Goal: Task Accomplishment & Management: Complete application form

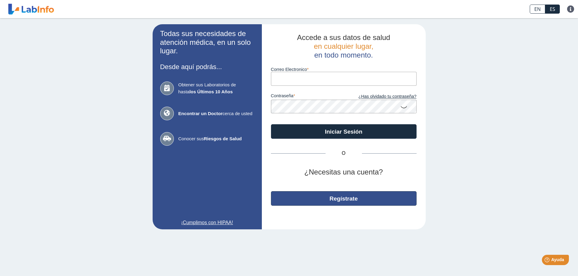
click at [358, 200] on button "Regístrate" at bounding box center [344, 199] width 146 height 15
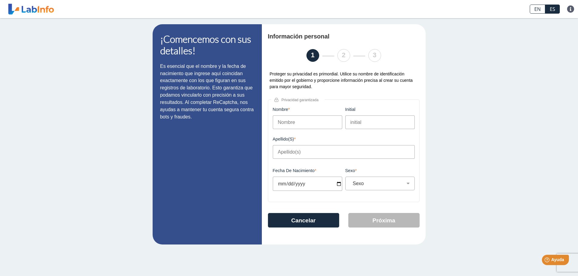
click at [300, 123] on input "Nombre" at bounding box center [308, 123] width 70 height 14
type input "[PERSON_NAME]"
type input "E"
type input "[PERSON_NAME]"
click at [318, 187] on input "Fecha de Nacimiento" at bounding box center [308, 184] width 70 height 14
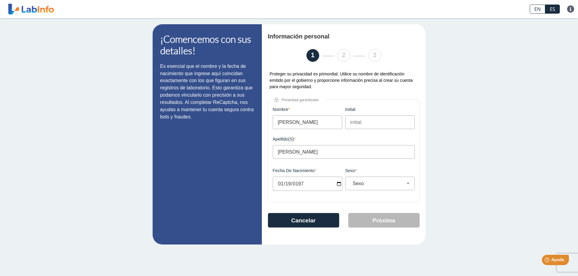
type input "[DATE]"
click at [374, 186] on select "Sexo Masculino Femenino" at bounding box center [383, 184] width 64 height 6
select select "F"
click at [351, 181] on select "Sexo Masculino Femenino" at bounding box center [383, 184] width 64 height 6
click at [373, 217] on button "Próxima" at bounding box center [383, 220] width 71 height 15
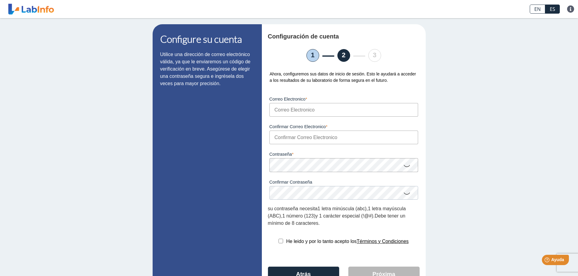
click at [288, 111] on input "Correo Electronico" at bounding box center [344, 110] width 149 height 14
type input "[EMAIL_ADDRESS][DOMAIN_NAME]"
click at [286, 139] on input "Confirmar Correo Electronico" at bounding box center [344, 138] width 149 height 14
type input "[EMAIL_ADDRESS][DOMAIN_NAME]"
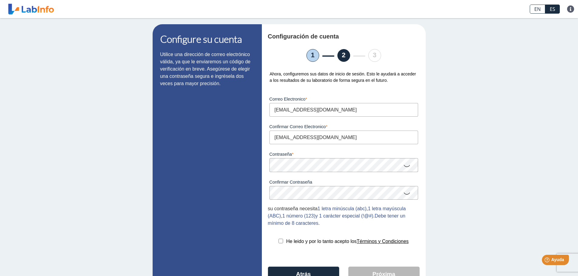
click at [406, 168] on icon at bounding box center [406, 166] width 7 height 12
click at [406, 194] on icon at bounding box center [406, 194] width 7 height 12
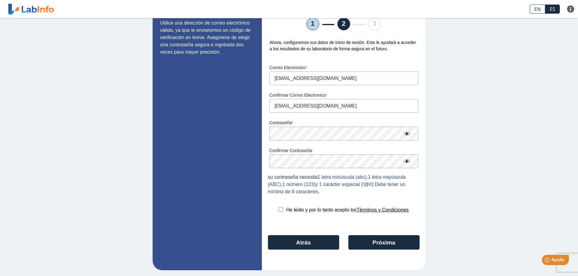
scroll to position [32, 0]
click at [403, 242] on button "Próxima" at bounding box center [383, 242] width 71 height 15
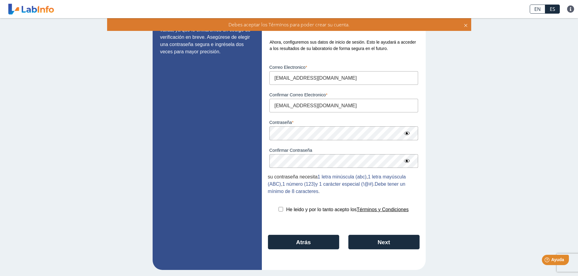
click at [279, 209] on input "checkbox" at bounding box center [281, 209] width 5 height 5
checkbox input "true"
click at [392, 245] on button "Next" at bounding box center [383, 242] width 71 height 15
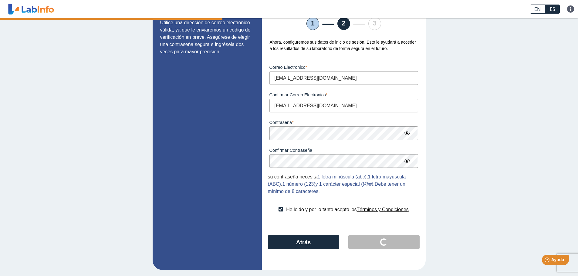
scroll to position [0, 0]
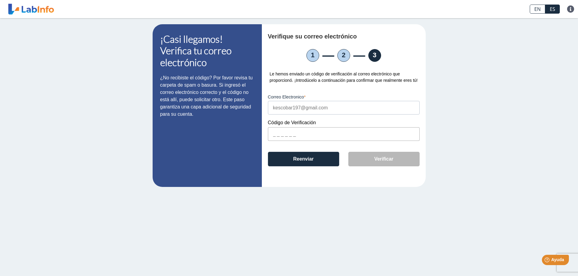
click at [278, 133] on input "text" at bounding box center [344, 134] width 152 height 14
type input "2D13E5"
click at [392, 157] on button "Verificar" at bounding box center [383, 159] width 71 height 15
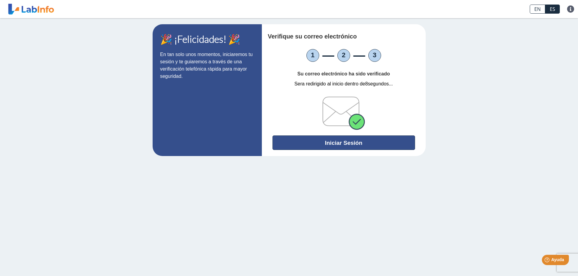
click at [392, 142] on button "Iniciar Sesión" at bounding box center [344, 143] width 143 height 15
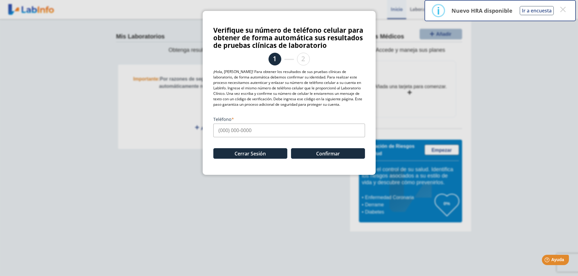
click at [220, 134] on input "Teléfono" at bounding box center [289, 131] width 152 height 14
type input "[PHONE_NUMBER]"
click at [342, 154] on button "Confirmar" at bounding box center [328, 153] width 74 height 11
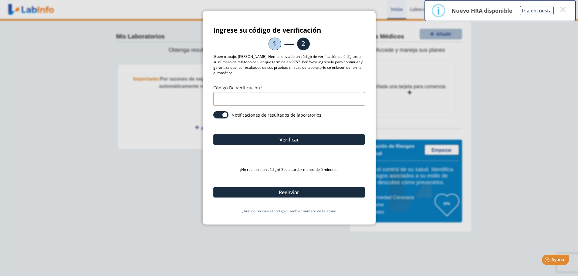
click at [217, 98] on input "Código de verificación" at bounding box center [289, 99] width 152 height 14
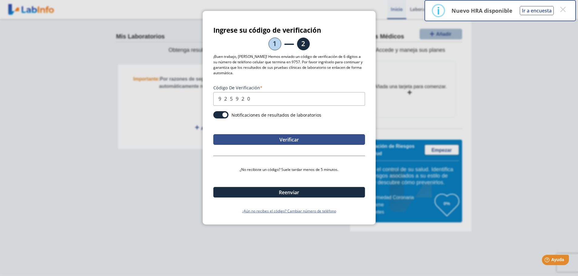
type input "925920"
click at [237, 142] on button "Verificar" at bounding box center [289, 139] width 152 height 11
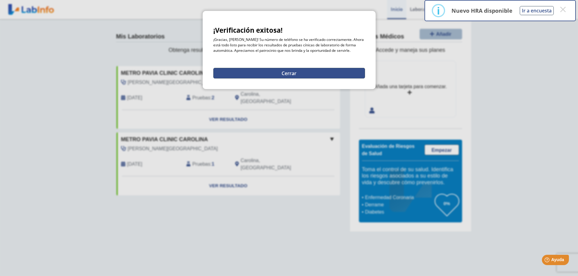
click at [296, 71] on button "Cerrar" at bounding box center [289, 73] width 152 height 11
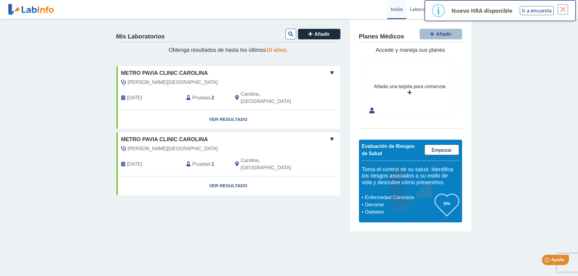
click at [562, 7] on button "×" at bounding box center [563, 9] width 11 height 11
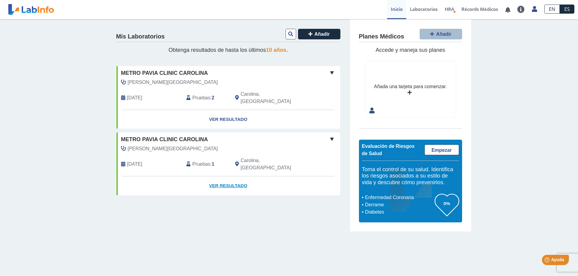
click at [242, 177] on link "Ver Resultado" at bounding box center [229, 186] width 224 height 19
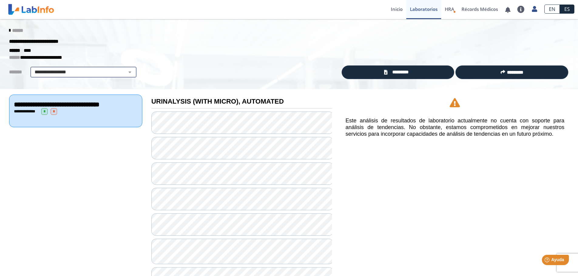
click at [128, 72] on select "**********" at bounding box center [83, 72] width 103 height 7
click at [127, 72] on select "**********" at bounding box center [83, 72] width 103 height 7
click at [448, 8] on span "HRA" at bounding box center [449, 9] width 9 height 6
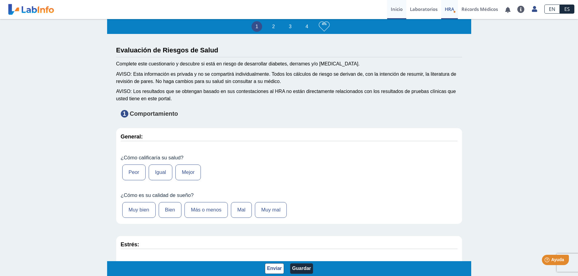
click at [395, 10] on link "Inicio" at bounding box center [396, 9] width 19 height 19
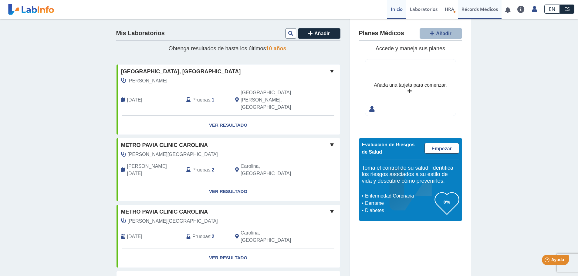
click at [479, 10] on link "Récords Médicos" at bounding box center [480, 9] width 44 height 19
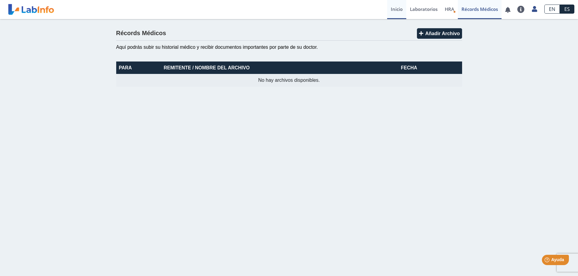
click at [396, 11] on link "Inicio" at bounding box center [396, 9] width 19 height 19
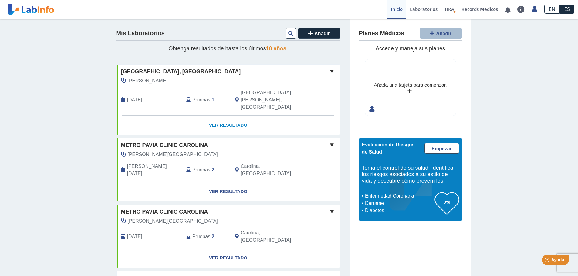
click at [238, 116] on link "Ver Resultado" at bounding box center [229, 125] width 224 height 19
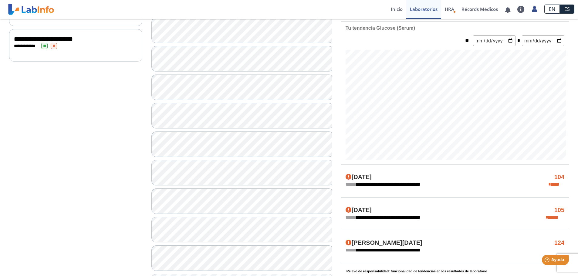
scroll to position [243, 0]
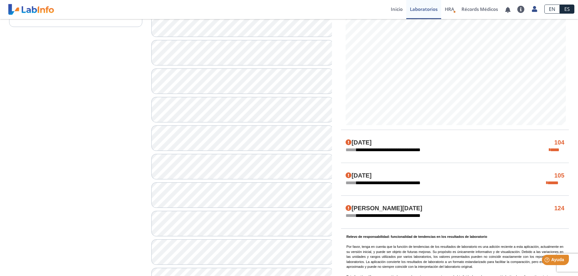
click at [443, 147] on div "**********" at bounding box center [455, 150] width 228 height 7
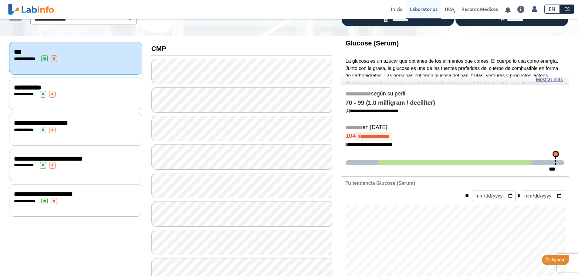
scroll to position [0, 0]
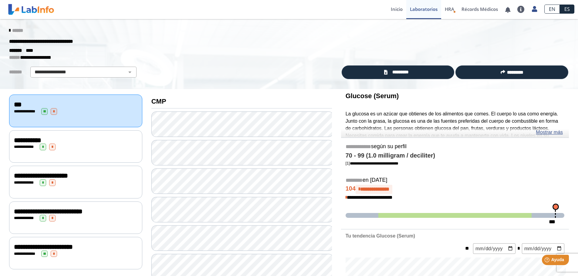
click at [73, 144] on div "**********" at bounding box center [76, 147] width 124 height 7
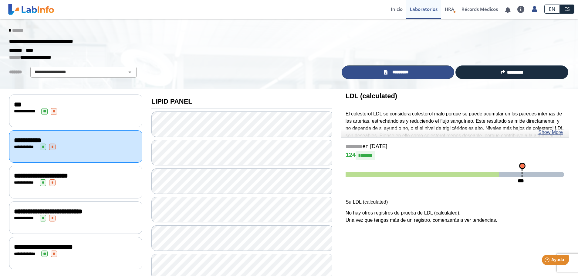
click at [413, 75] on link "*********" at bounding box center [398, 73] width 113 height 14
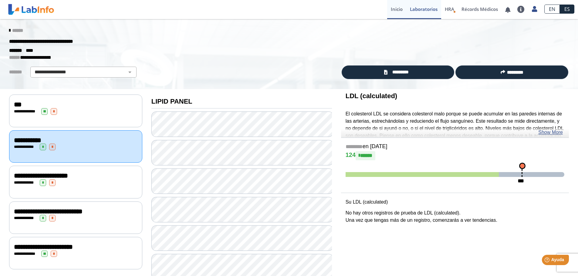
click at [395, 13] on link "Inicio" at bounding box center [396, 9] width 19 height 19
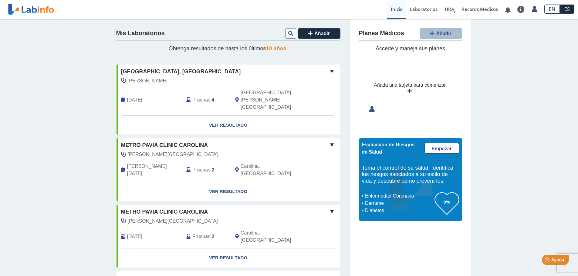
click at [330, 70] on span at bounding box center [331, 71] width 7 height 7
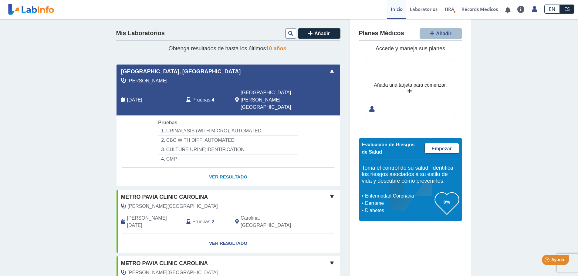
click at [226, 168] on link "Ver Resultado" at bounding box center [229, 177] width 224 height 19
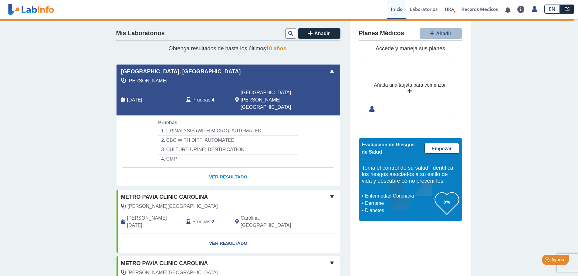
click at [238, 168] on link "Ver Resultado" at bounding box center [229, 177] width 224 height 19
click at [421, 8] on link "Laboratorios" at bounding box center [423, 9] width 35 height 19
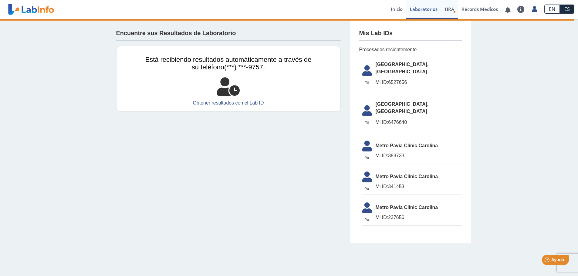
click at [446, 12] on span "HRA" at bounding box center [449, 9] width 9 height 6
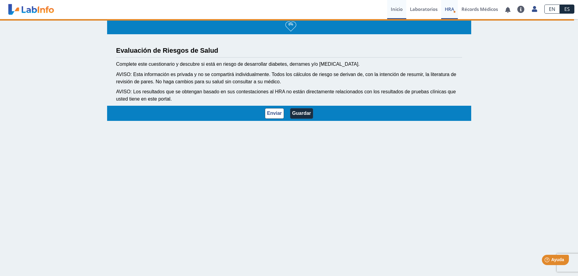
click at [397, 8] on link "Inicio" at bounding box center [396, 9] width 19 height 19
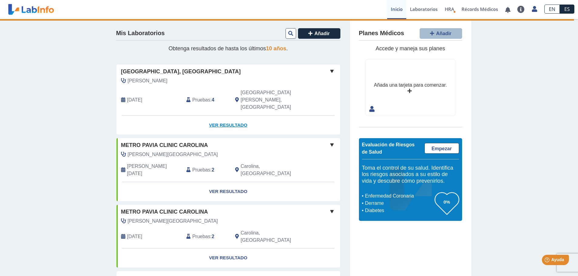
click at [240, 116] on link "Ver Resultado" at bounding box center [229, 125] width 224 height 19
click at [231, 116] on link "Ver Resultado" at bounding box center [229, 125] width 224 height 19
click at [230, 116] on link "Ver Resultado" at bounding box center [229, 125] width 224 height 19
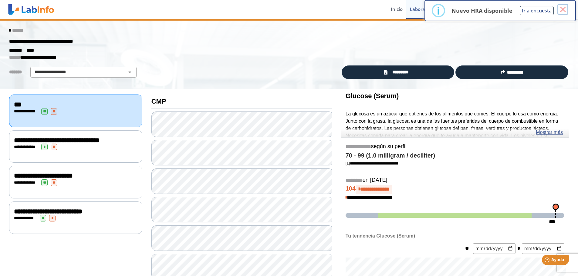
click at [567, 7] on button "×" at bounding box center [563, 9] width 11 height 11
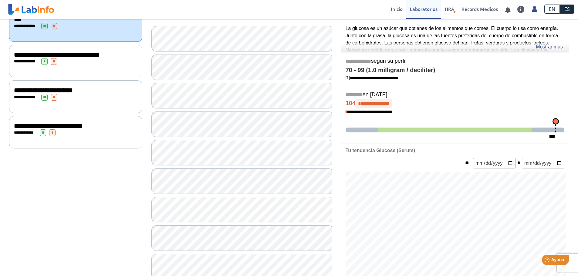
scroll to position [85, 0]
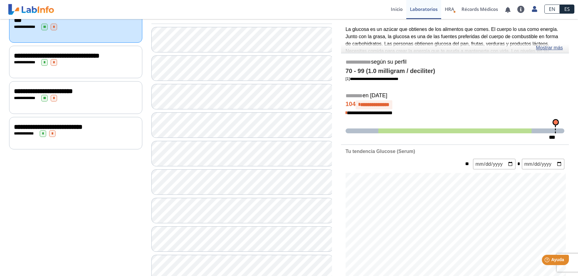
click at [71, 66] on div "**********" at bounding box center [76, 62] width 124 height 7
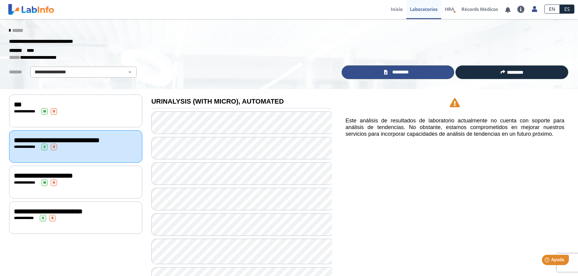
click at [374, 72] on link "*********" at bounding box center [398, 73] width 113 height 14
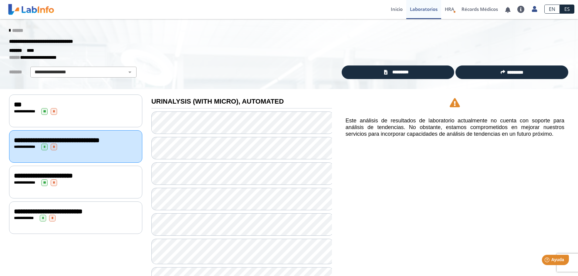
click at [115, 125] on div "**********" at bounding box center [75, 111] width 133 height 32
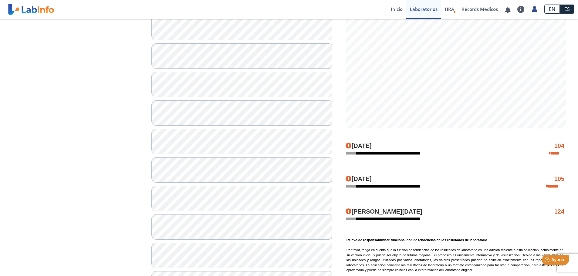
scroll to position [273, 0]
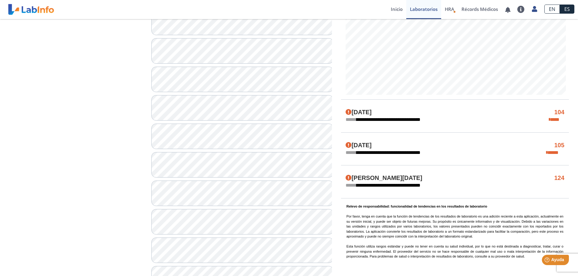
click at [393, 186] on span "**********" at bounding box center [387, 185] width 83 height 7
click at [371, 178] on h4 "[PERSON_NAME][DATE]" at bounding box center [384, 178] width 77 height 7
click at [348, 177] on icon at bounding box center [349, 178] width 6 height 6
click at [564, 179] on h4 "124" at bounding box center [560, 178] width 10 height 7
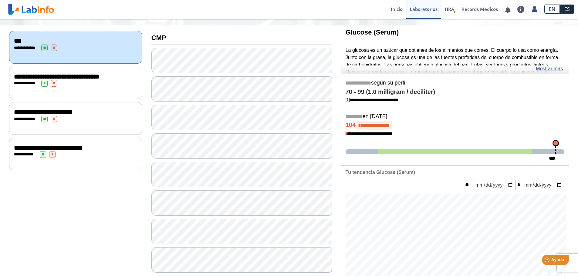
scroll to position [54, 0]
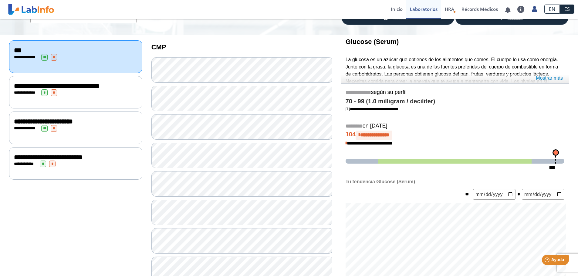
click at [547, 80] on link "Mostrar más" at bounding box center [549, 78] width 27 height 7
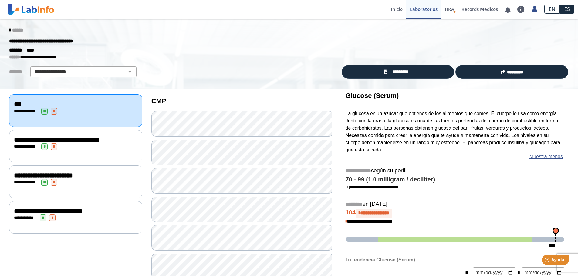
scroll to position [0, 0]
click at [461, 11] on link "Récords Médicos" at bounding box center [480, 9] width 44 height 19
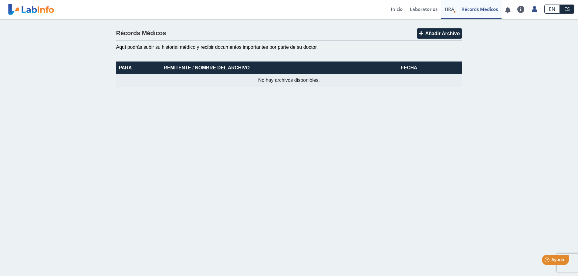
click at [454, 12] on icon "Health Risk Assessment" at bounding box center [454, 12] width 2 height 2
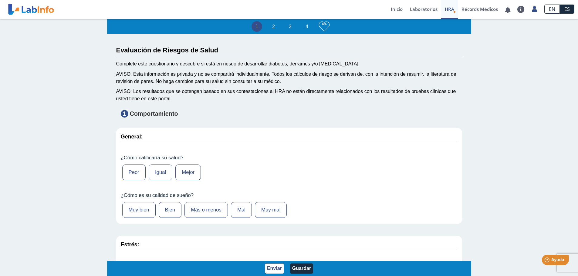
click at [161, 173] on label "Igual" at bounding box center [161, 173] width 24 height 16
click at [0, 0] on input "Igual" at bounding box center [0, 0] width 0 height 0
click at [219, 215] on label "Más o menos" at bounding box center [206, 210] width 43 height 16
click at [0, 0] on input "Más o menos" at bounding box center [0, 0] width 0 height 0
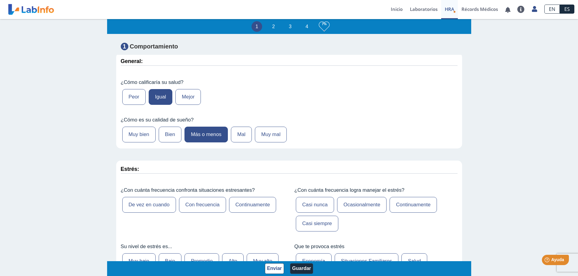
scroll to position [91, 0]
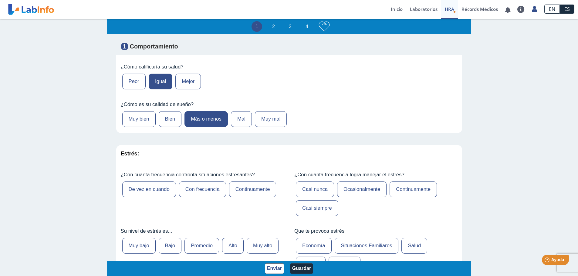
click at [260, 196] on label "Continuamente" at bounding box center [252, 190] width 47 height 16
click at [0, 0] on input "Continuamente" at bounding box center [0, 0] width 0 height 0
click at [369, 193] on label "Ocasionalmente" at bounding box center [361, 190] width 49 height 16
click at [0, 0] on input "Ocasionalmente" at bounding box center [0, 0] width 0 height 0
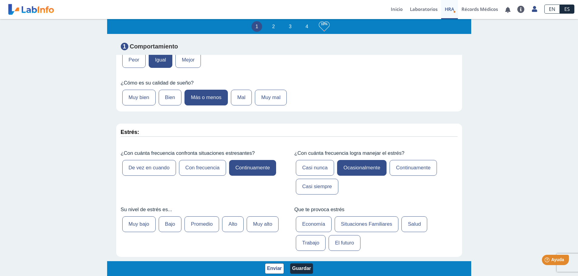
scroll to position [182, 0]
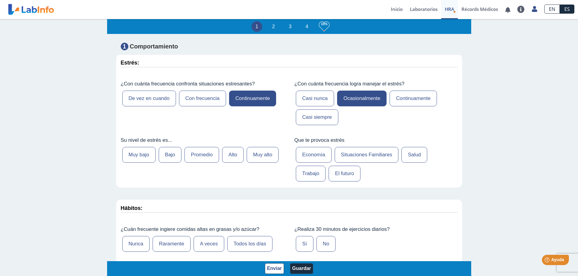
click at [263, 159] on label "Muy alto" at bounding box center [263, 155] width 32 height 16
click at [0, 0] on input "Muy alto" at bounding box center [0, 0] width 0 height 0
click at [364, 159] on label "Situaciones Familiares" at bounding box center [367, 155] width 64 height 16
click at [0, 0] on input "Situaciones Familiares" at bounding box center [0, 0] width 0 height 0
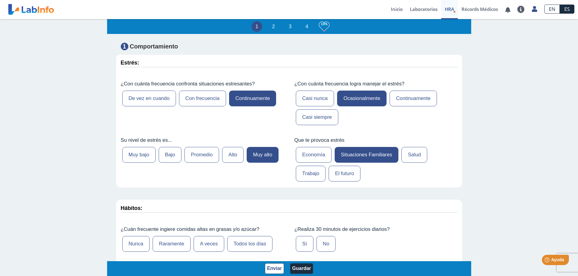
click at [412, 157] on label "Salud" at bounding box center [415, 155] width 26 height 16
click at [405, 161] on label "Salud" at bounding box center [415, 155] width 26 height 16
click at [0, 0] on input "Salud" at bounding box center [0, 0] width 0 height 0
click at [377, 159] on label "Situaciones Familiares" at bounding box center [367, 155] width 64 height 16
click at [0, 0] on input "Situaciones Familiares" at bounding box center [0, 0] width 0 height 0
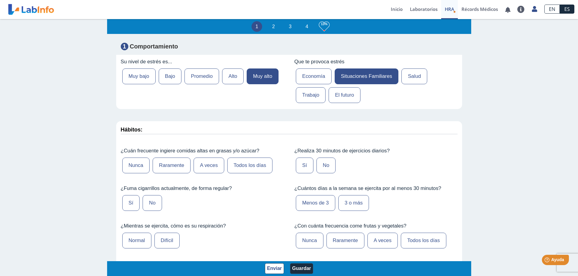
scroll to position [273, 0]
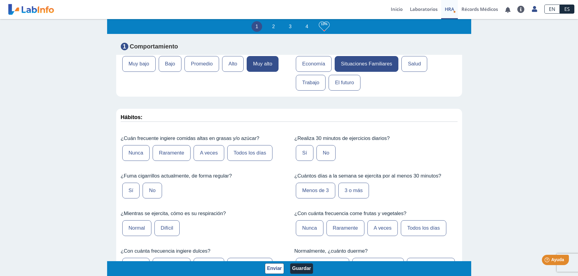
click at [214, 158] on label "A veces" at bounding box center [209, 153] width 31 height 16
click at [0, 0] on input "A veces" at bounding box center [0, 0] width 0 height 0
click at [153, 195] on label "No" at bounding box center [152, 191] width 19 height 16
click at [0, 0] on input "No" at bounding box center [0, 0] width 0 height 0
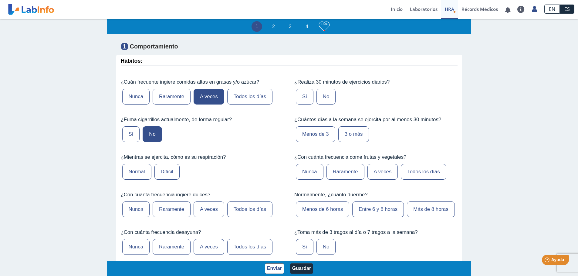
scroll to position [334, 0]
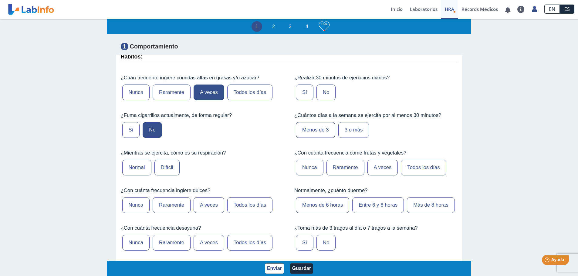
click at [171, 168] on label "Difícil" at bounding box center [166, 168] width 25 height 16
click at [0, 0] on input "Difícil" at bounding box center [0, 0] width 0 height 0
click at [207, 211] on label "A veces" at bounding box center [209, 206] width 31 height 16
click at [0, 0] on input "A veces" at bounding box center [0, 0] width 0 height 0
click at [324, 93] on label "No" at bounding box center [326, 93] width 19 height 16
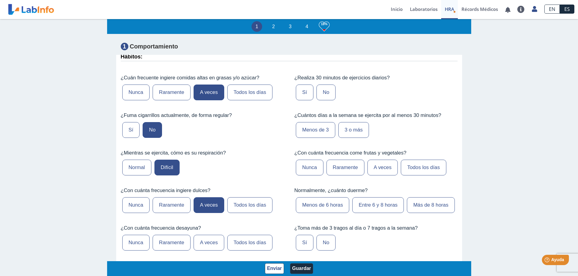
click at [0, 0] on input "No" at bounding box center [0, 0] width 0 height 0
click at [319, 130] on label "Menos de 3" at bounding box center [315, 130] width 39 height 16
click at [0, 0] on input "Menos de 3" at bounding box center [0, 0] width 0 height 0
click at [350, 172] on label "Raramente" at bounding box center [346, 168] width 38 height 16
click at [0, 0] on input "Raramente" at bounding box center [0, 0] width 0 height 0
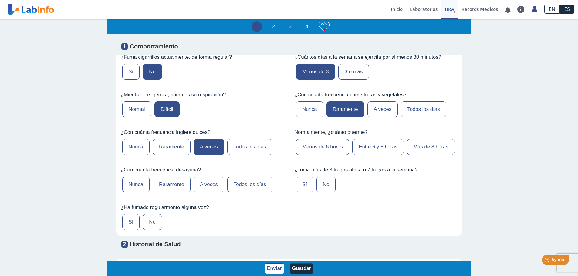
scroll to position [395, 0]
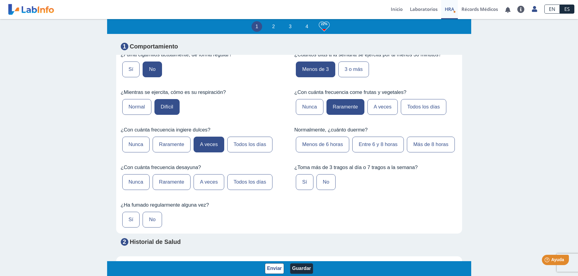
click at [313, 144] on label "Menos de 6 horas" at bounding box center [322, 145] width 53 height 16
click at [0, 0] on input "Menos de 6 horas" at bounding box center [0, 0] width 0 height 0
click at [231, 190] on label "Todos los días" at bounding box center [249, 183] width 45 height 16
click at [0, 0] on input "Todos los días" at bounding box center [0, 0] width 0 height 0
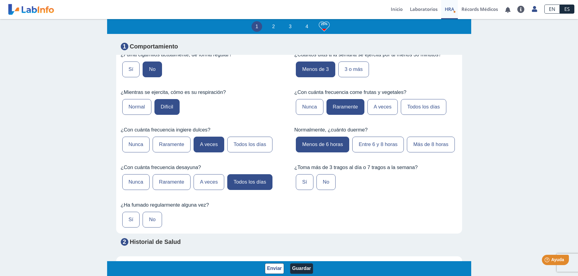
click at [323, 190] on label "No" at bounding box center [326, 183] width 19 height 16
click at [0, 0] on input "No" at bounding box center [0, 0] width 0 height 0
click at [156, 228] on label "No" at bounding box center [152, 220] width 19 height 16
click at [0, 0] on input "No" at bounding box center [0, 0] width 0 height 0
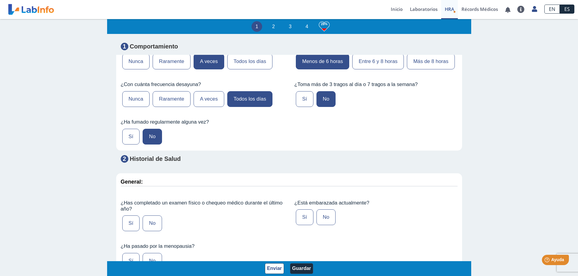
scroll to position [516, 0]
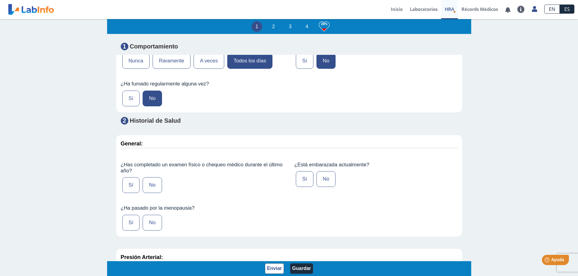
click at [127, 193] on label "Sí" at bounding box center [131, 186] width 18 height 16
click at [0, 0] on input "Sí" at bounding box center [0, 0] width 0 height 0
click at [150, 231] on label "No" at bounding box center [152, 223] width 19 height 16
click at [0, 0] on input "No" at bounding box center [0, 0] width 0 height 0
click at [329, 187] on label "No" at bounding box center [326, 179] width 19 height 16
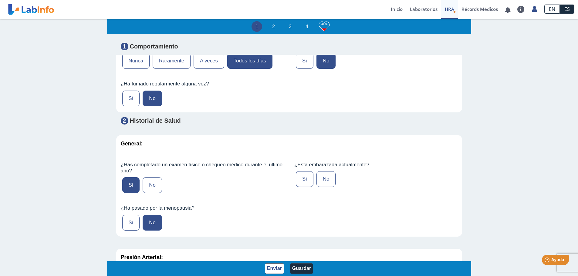
click at [0, 0] on input "No" at bounding box center [0, 0] width 0 height 0
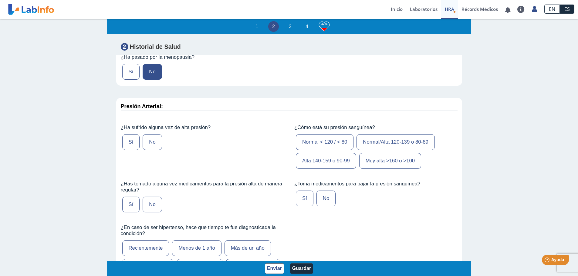
scroll to position [668, 0]
click at [127, 150] on label "Sí" at bounding box center [131, 142] width 18 height 16
click at [0, 0] on input "Sí" at bounding box center [0, 0] width 0 height 0
click at [323, 150] on label "Normal < 120 / < 80" at bounding box center [325, 142] width 58 height 16
click at [0, 0] on input "Normal < 120 / < 80" at bounding box center [0, 0] width 0 height 0
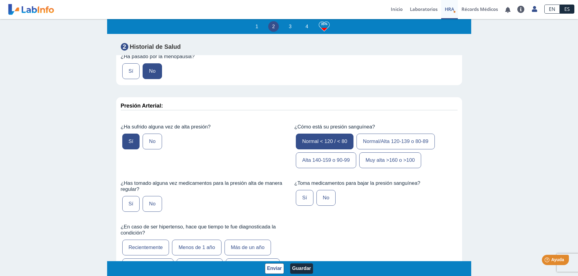
scroll to position [698, 0]
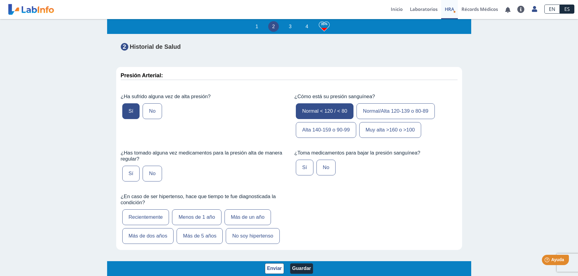
click at [128, 182] on label "Sí" at bounding box center [131, 174] width 18 height 16
click at [0, 0] on input "Sí" at bounding box center [0, 0] width 0 height 0
click at [298, 176] on label "Sí" at bounding box center [305, 168] width 18 height 16
click at [0, 0] on input "Sí" at bounding box center [0, 0] width 0 height 0
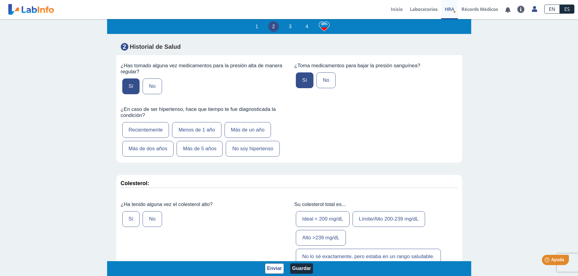
scroll to position [789, 0]
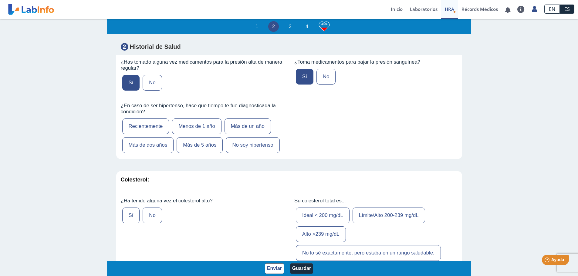
click at [192, 153] on label "Más de 5 años" at bounding box center [200, 145] width 46 height 16
click at [0, 0] on input "Más de 5 años" at bounding box center [0, 0] width 0 height 0
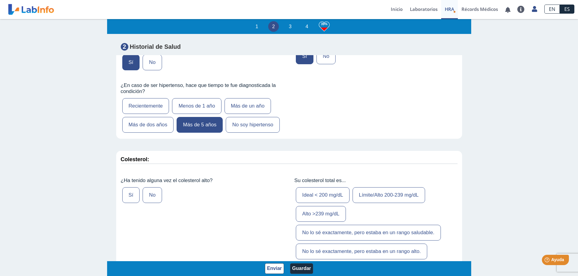
scroll to position [850, 0]
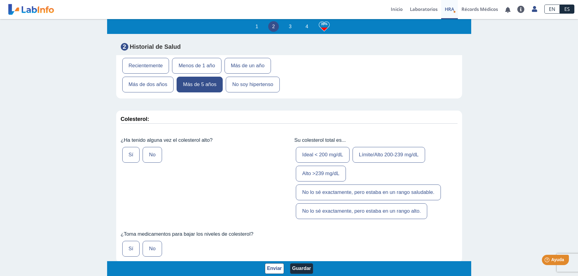
click at [143, 163] on label "No" at bounding box center [152, 155] width 19 height 16
click at [0, 0] on input "No" at bounding box center [0, 0] width 0 height 0
click at [356, 163] on label "Límite/Alto 200-239 mg/dL" at bounding box center [389, 155] width 73 height 16
click at [0, 0] on input "Límite/Alto 200-239 mg/dL" at bounding box center [0, 0] width 0 height 0
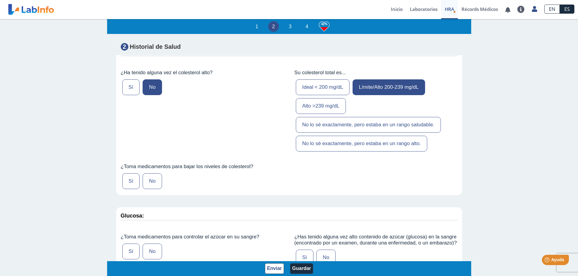
scroll to position [941, 0]
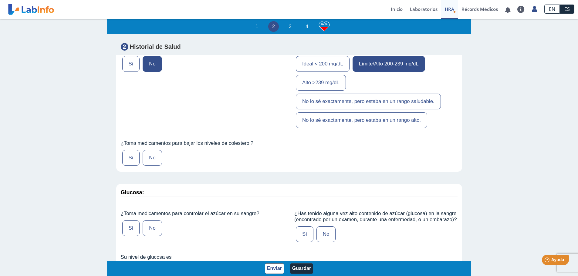
click at [150, 166] on label "No" at bounding box center [152, 158] width 19 height 16
click at [0, 0] on input "No" at bounding box center [0, 0] width 0 height 0
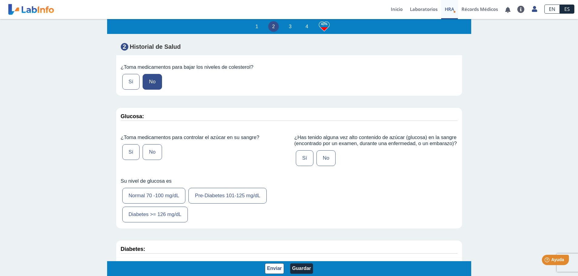
scroll to position [1032, 0]
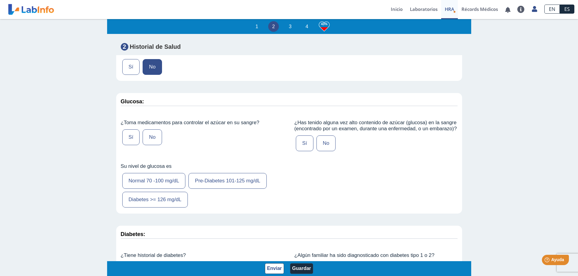
click at [148, 145] on label "No" at bounding box center [152, 138] width 19 height 16
click at [0, 0] on input "No" at bounding box center [0, 0] width 0 height 0
click at [297, 151] on label "Sí" at bounding box center [305, 144] width 18 height 16
click at [0, 0] on input "Sí" at bounding box center [0, 0] width 0 height 0
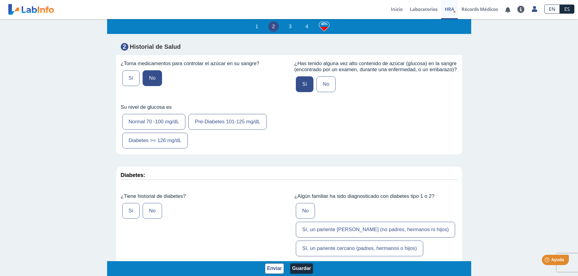
scroll to position [1123, 0]
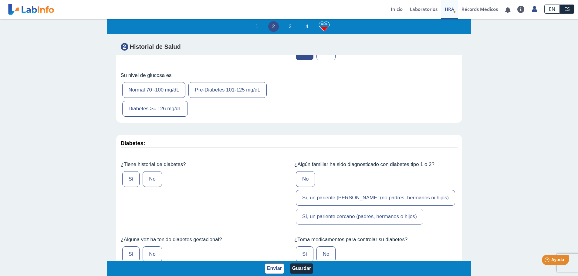
click at [208, 98] on label "Pre-Diabetes 101-125 mg/dL" at bounding box center [227, 90] width 78 height 16
click at [0, 0] on input "Pre-Diabetes 101-125 mg/dL" at bounding box center [0, 0] width 0 height 0
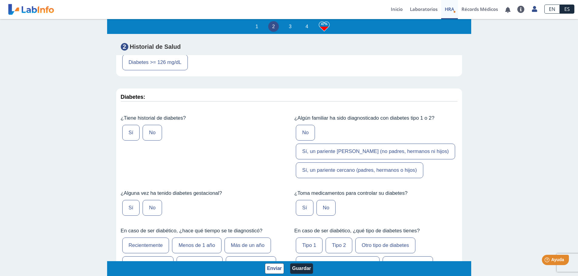
scroll to position [1184, 0]
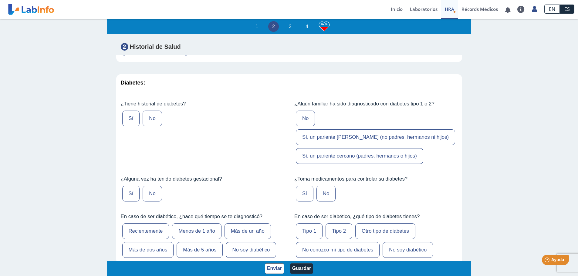
click at [147, 127] on label "No" at bounding box center [152, 119] width 19 height 16
click at [0, 0] on input "No" at bounding box center [0, 0] width 0 height 0
click at [322, 164] on label "Sí, un pariente cercano (padres, hermanos o hijos)" at bounding box center [359, 156] width 127 height 16
click at [0, 0] on input "Sí, un pariente cercano (padres, hermanos o hijos)" at bounding box center [0, 0] width 0 height 0
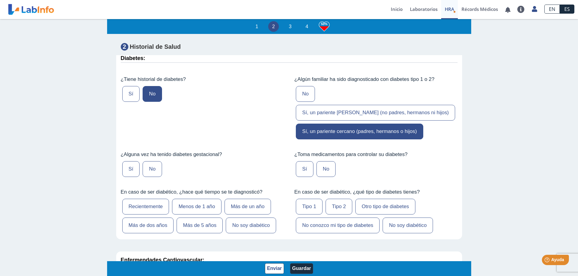
scroll to position [1244, 0]
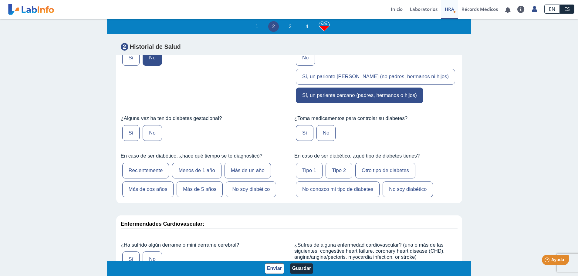
click at [155, 136] on label "No" at bounding box center [152, 133] width 19 height 16
click at [0, 0] on input "No" at bounding box center [0, 0] width 0 height 0
click at [322, 137] on label "No" at bounding box center [326, 133] width 19 height 16
click at [0, 0] on input "No" at bounding box center [0, 0] width 0 height 0
click at [254, 198] on label "No soy diabético" at bounding box center [251, 190] width 50 height 16
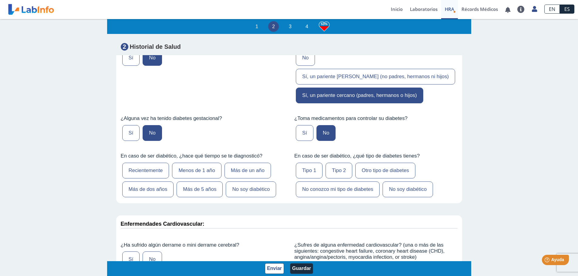
click at [0, 0] on input "No soy diabético" at bounding box center [0, 0] width 0 height 0
click at [388, 198] on label "No soy diabético" at bounding box center [408, 190] width 50 height 16
click at [0, 0] on input "No soy diabético" at bounding box center [0, 0] width 0 height 0
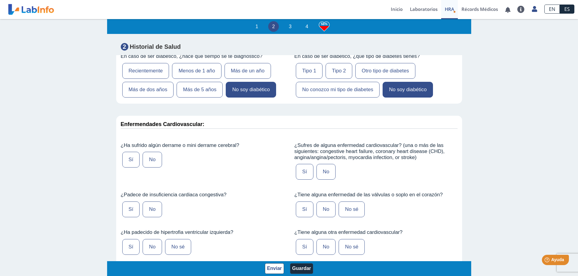
scroll to position [1366, 0]
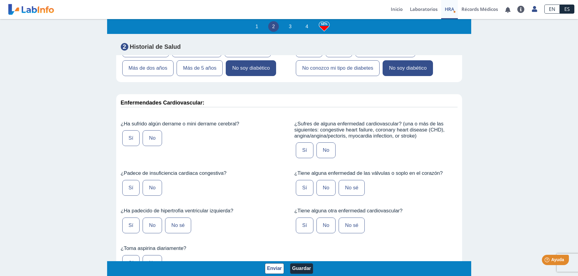
click at [150, 141] on label "No" at bounding box center [152, 139] width 19 height 16
click at [0, 0] on input "No" at bounding box center [0, 0] width 0 height 0
click at [155, 198] on div "Sí No" at bounding box center [202, 188] width 163 height 19
click at [152, 196] on label "No" at bounding box center [152, 188] width 19 height 16
click at [0, 0] on input "No" at bounding box center [0, 0] width 0 height 0
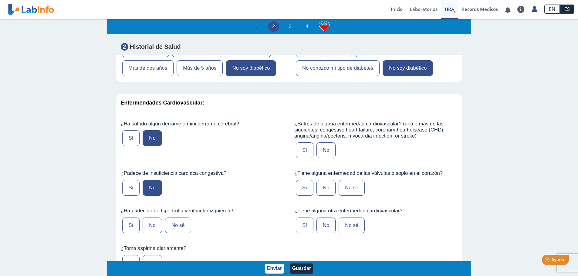
click at [154, 233] on label "No" at bounding box center [152, 226] width 19 height 16
click at [0, 0] on input "No" at bounding box center [0, 0] width 0 height 0
click at [324, 157] on label "No" at bounding box center [326, 151] width 19 height 16
click at [0, 0] on input "No" at bounding box center [0, 0] width 0 height 0
click at [342, 196] on label "No sé" at bounding box center [352, 188] width 26 height 16
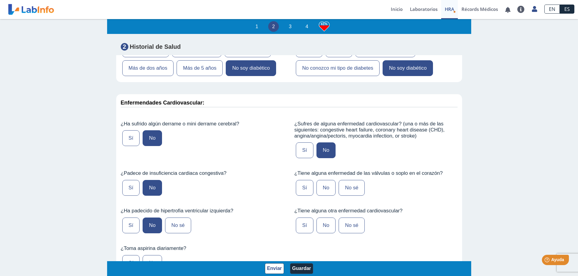
click at [0, 0] on input "No sé" at bounding box center [0, 0] width 0 height 0
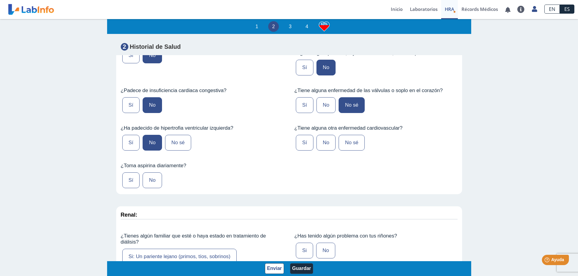
scroll to position [1457, 0]
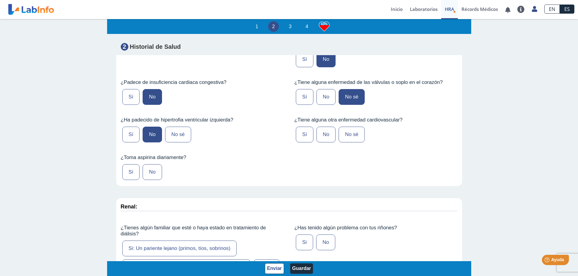
click at [352, 142] on label "No sé" at bounding box center [352, 135] width 26 height 16
click at [0, 0] on input "No sé" at bounding box center [0, 0] width 0 height 0
click at [155, 180] on label "No" at bounding box center [152, 172] width 19 height 16
click at [0, 0] on input "No" at bounding box center [0, 0] width 0 height 0
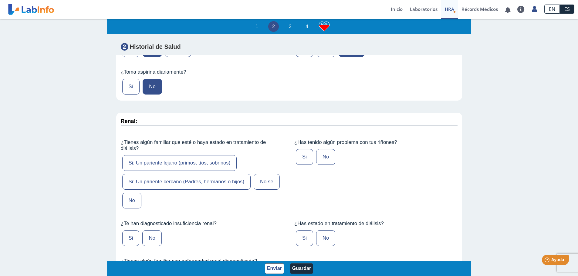
scroll to position [1548, 0]
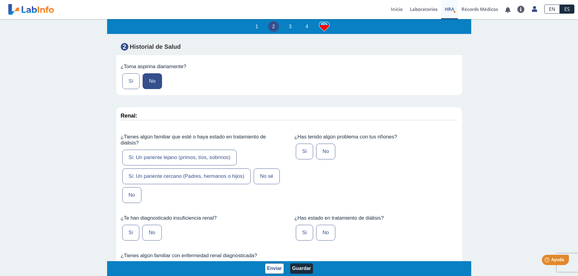
click at [126, 203] on label "No" at bounding box center [131, 196] width 19 height 16
click at [0, 0] on input "No" at bounding box center [0, 0] width 0 height 0
click at [316, 158] on label "No" at bounding box center [325, 152] width 19 height 16
click at [0, 0] on input "No" at bounding box center [0, 0] width 0 height 0
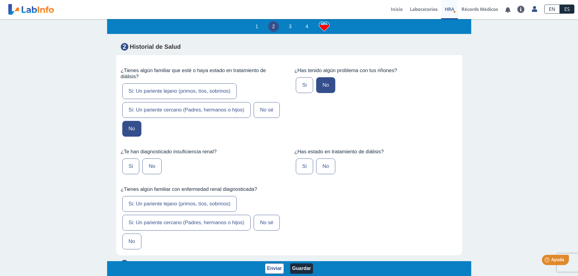
scroll to position [1639, 0]
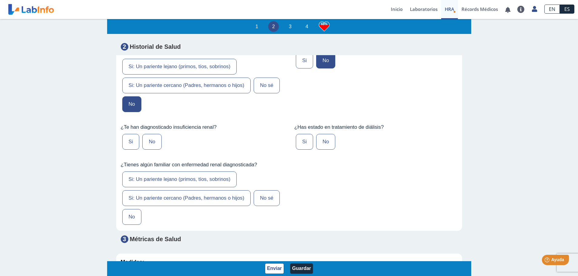
click at [150, 149] on label "No" at bounding box center [151, 142] width 19 height 16
click at [0, 0] on input "No" at bounding box center [0, 0] width 0 height 0
click at [322, 147] on label "No" at bounding box center [325, 142] width 19 height 16
click at [0, 0] on input "No" at bounding box center [0, 0] width 0 height 0
click at [128, 223] on label "No" at bounding box center [131, 217] width 19 height 16
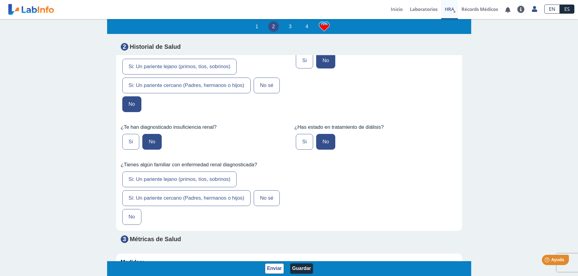
click at [0, 0] on input "No" at bounding box center [0, 0] width 0 height 0
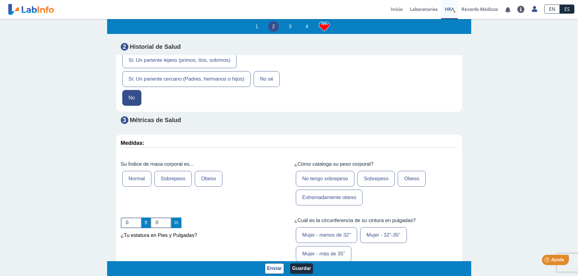
scroll to position [1760, 0]
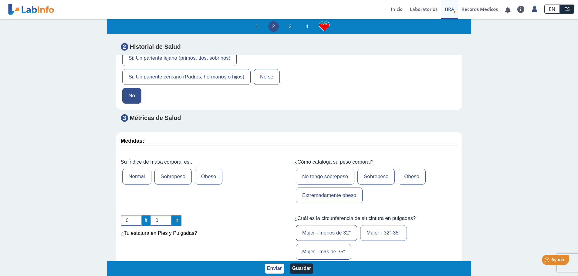
click at [202, 178] on label "Obeso" at bounding box center [209, 177] width 28 height 16
click at [0, 0] on input "Obeso" at bounding box center [0, 0] width 0 height 0
click at [406, 181] on label "Obeso" at bounding box center [412, 177] width 28 height 16
click at [0, 0] on input "Obeso" at bounding box center [0, 0] width 0 height 0
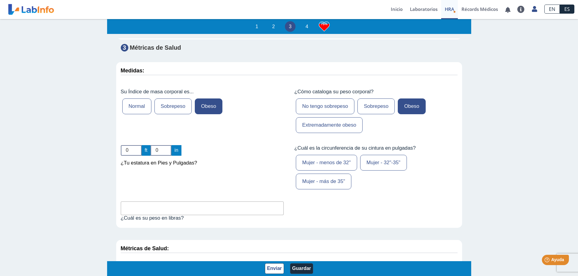
scroll to position [1882, 0]
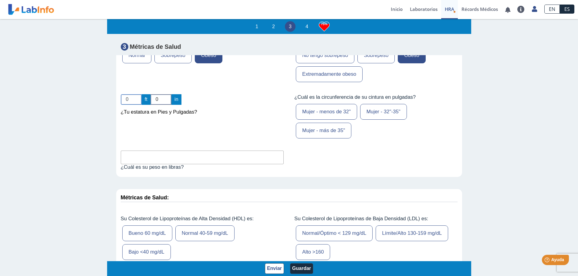
click at [136, 105] on input "0" at bounding box center [131, 99] width 21 height 11
type input "5"
click at [157, 105] on input "0" at bounding box center [161, 99] width 21 height 11
type input "6"
click at [316, 139] on label "Mujer - más de 35"" at bounding box center [324, 131] width 56 height 16
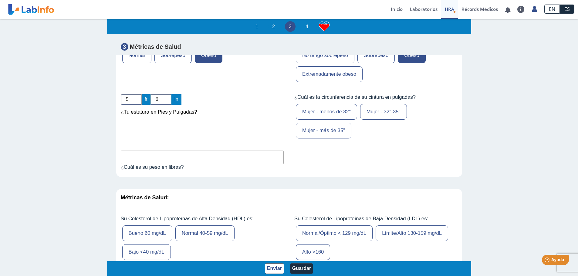
click at [0, 0] on input "Mujer - más de 35"" at bounding box center [0, 0] width 0 height 0
click at [142, 161] on input "text" at bounding box center [202, 158] width 163 height 14
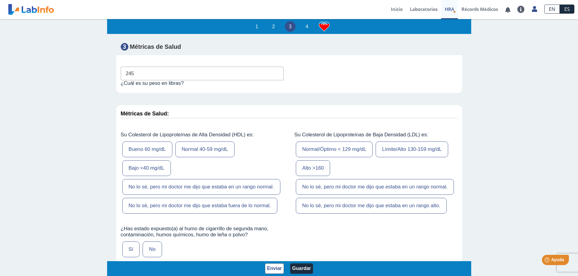
scroll to position [1973, 0]
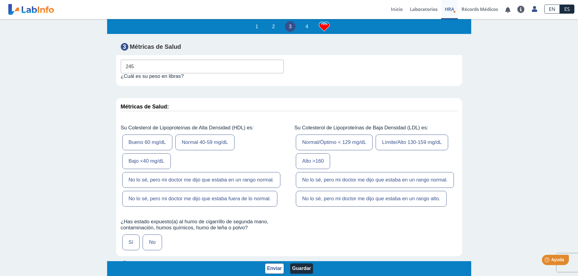
type input "245"
click at [159, 149] on label "Bueno 60 mg/dL" at bounding box center [147, 143] width 50 height 16
click at [0, 0] on input "Bueno 60 mg/dL" at bounding box center [0, 0] width 0 height 0
click at [356, 151] on label "Normal/Óptimo < 129 mg/dL" at bounding box center [334, 143] width 77 height 16
click at [0, 0] on input "Normal/Óptimo < 129 mg/dL" at bounding box center [0, 0] width 0 height 0
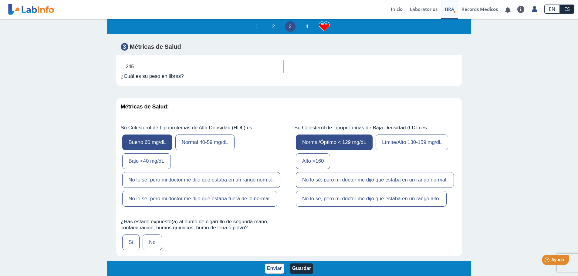
click at [261, 207] on label "No lo sé, pero mi doctor me dijo que estaba fuera de lo normal." at bounding box center [199, 199] width 155 height 16
click at [0, 0] on input "No lo sé, pero mi doctor me dijo que estaba fuera de lo normal." at bounding box center [0, 0] width 0 height 0
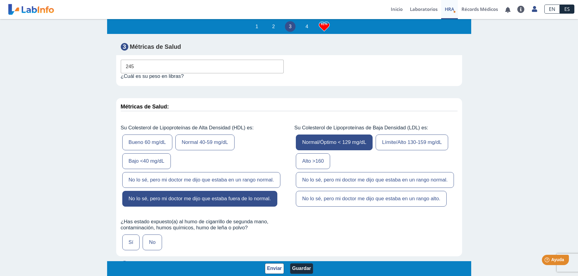
click at [375, 203] on label "No lo sé, pero mi doctor me dijo que estaba en un rango alto." at bounding box center [371, 199] width 151 height 16
click at [0, 0] on input "No lo sé, pero mi doctor me dijo que estaba en un rango alto." at bounding box center [0, 0] width 0 height 0
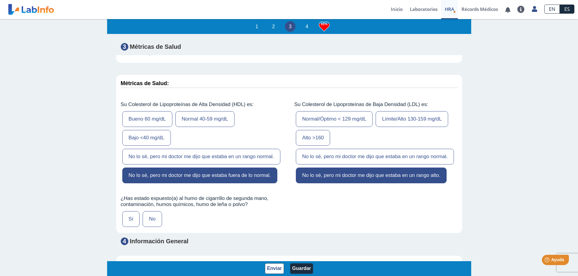
scroll to position [2125, 0]
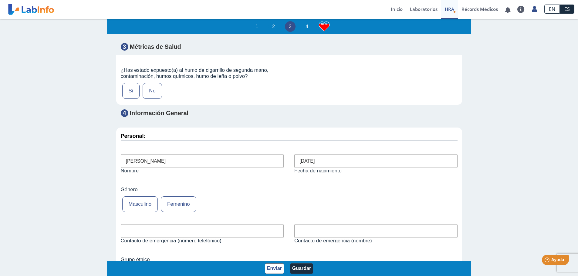
click at [151, 99] on label "No" at bounding box center [152, 91] width 19 height 16
click at [0, 0] on input "No" at bounding box center [0, 0] width 0 height 0
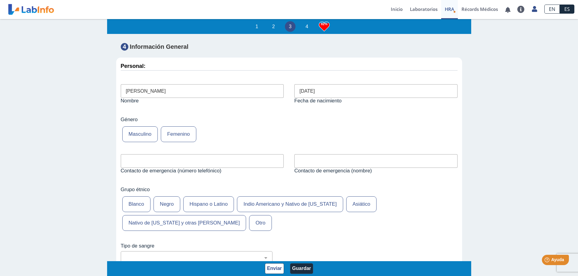
scroll to position [2216, 0]
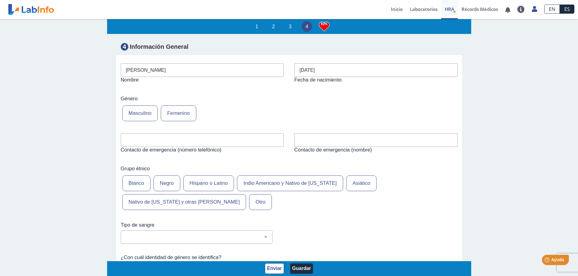
click at [170, 147] on input "text" at bounding box center [202, 141] width 163 height 14
type input "m"
type input "7876689866"
type input "[PERSON_NAME]"
click at [222, 192] on label "Hispano o Latino" at bounding box center [208, 184] width 51 height 16
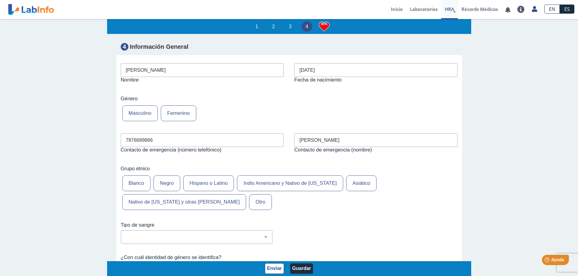
click at [0, 0] on input "Hispano o Latino" at bounding box center [0, 0] width 0 height 0
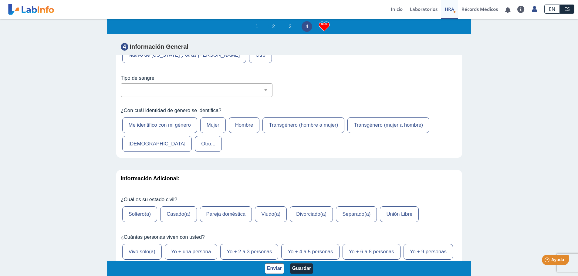
scroll to position [2367, 0]
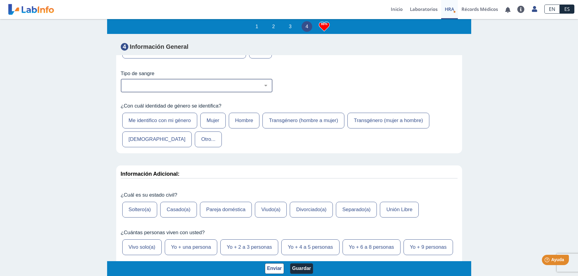
click at [236, 89] on select "No estoy seguro O Negativo O Positivo A Negativo A Positivo B Negativo B Positi…" at bounding box center [199, 86] width 146 height 6
select select "3: 229"
click at [126, 89] on select "No estoy seguro O Negativo O Positivo A Negativo A Positivo B Negativo B Positi…" at bounding box center [199, 86] width 146 height 6
click at [217, 129] on label "Mujer" at bounding box center [212, 121] width 25 height 16
click at [0, 0] on input "Mujer" at bounding box center [0, 0] width 0 height 0
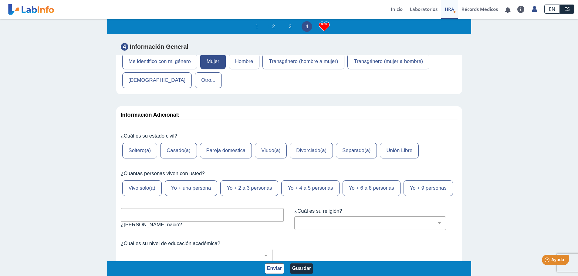
scroll to position [2428, 0]
click at [181, 157] on label "Casado(a)" at bounding box center [178, 149] width 36 height 16
click at [0, 0] on input "Casado(a)" at bounding box center [0, 0] width 0 height 0
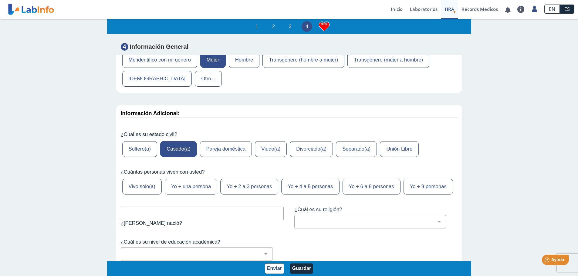
click at [201, 195] on label "Yo + una persona" at bounding box center [191, 187] width 53 height 16
click at [0, 0] on input "Yo + una persona" at bounding box center [0, 0] width 0 height 0
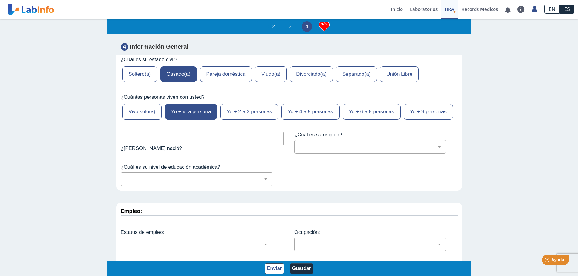
scroll to position [2519, 0]
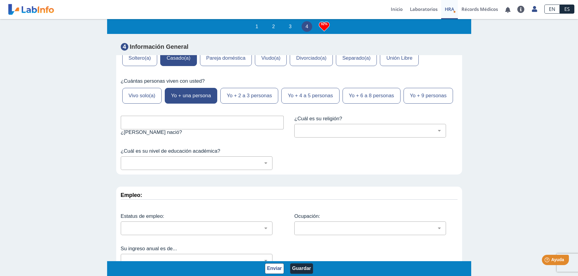
click at [180, 130] on input "text" at bounding box center [202, 123] width 163 height 14
type input "[GEOGRAPHIC_DATA][PERSON_NAME], [US_STATE]"
click at [426, 134] on select "[DEMOGRAPHIC_DATA] (cualquier denominación) [DEMOGRAPHIC_DATA] [DEMOGRAPHIC_DAT…" at bounding box center [373, 131] width 146 height 6
select select "12: 273"
click at [300, 134] on select "[DEMOGRAPHIC_DATA] (cualquier denominación) [DEMOGRAPHIC_DATA] [DEMOGRAPHIC_DAT…" at bounding box center [373, 131] width 146 height 6
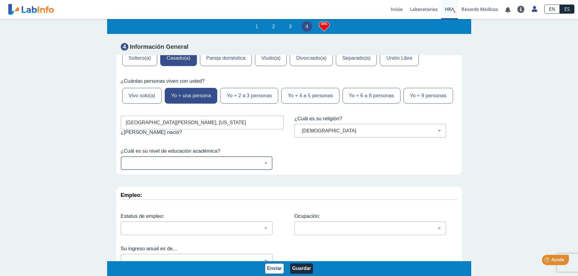
click at [147, 166] on select "No fui a la escuela Escuela primaria Algo de escuela secundaria o equivalente s…" at bounding box center [199, 164] width 146 height 6
select select "7: 280"
click at [126, 166] on select "No fui a la escuela Escuela primaria Algo de escuela secundaria o equivalente s…" at bounding box center [199, 164] width 146 height 6
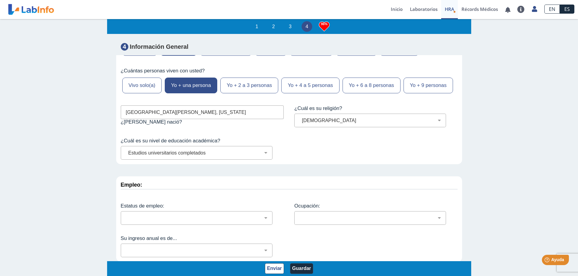
scroll to position [1, 0]
click at [201, 220] on select "Empleado a tiempo parcial Empleado a tiempo completo Servicio profesionales Sin…" at bounding box center [199, 218] width 146 height 6
select select "2: 134"
click at [126, 215] on select "Empleado a tiempo parcial Empleado a tiempo completo Servicio profesionales Sin…" at bounding box center [199, 218] width 146 height 6
click at [326, 220] on select "Administración de empresas Servicios de protección Instalaciones, Reparaciones …" at bounding box center [373, 218] width 146 height 6
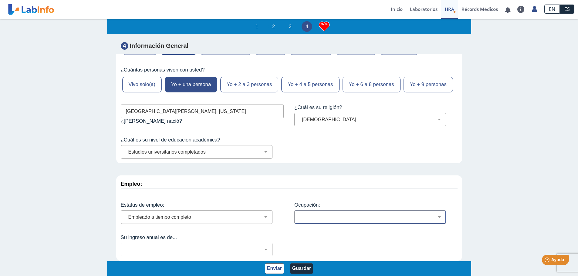
select select "8: 175"
click at [300, 215] on select "Administración de empresas Servicios de protección Instalaciones, Reparaciones …" at bounding box center [373, 218] width 146 height 6
click at [185, 247] on div "Menos de $12,000 $12,000-$16,000 $16,000-$24,000 $24,000-$30,000 $30,000-$40,00…" at bounding box center [197, 250] width 152 height 14
click at [222, 251] on select "Menos de $12,000 $12,000-$16,000 $16,000-$24,000 $24,000-$30,000 $30,000-$40,00…" at bounding box center [199, 250] width 146 height 6
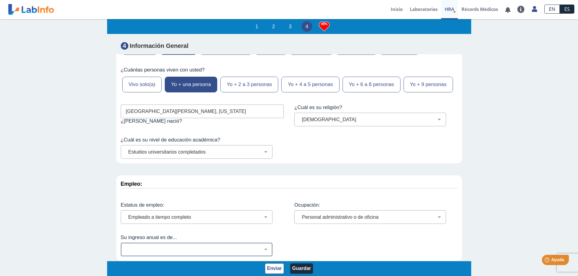
select select "15: 157"
click at [126, 247] on select "Menos de $12,000 $12,000-$16,000 $16,000-$24,000 $24,000-$30,000 $30,000-$40,00…" at bounding box center [199, 250] width 146 height 6
click at [300, 264] on button "Guardar" at bounding box center [301, 269] width 23 height 11
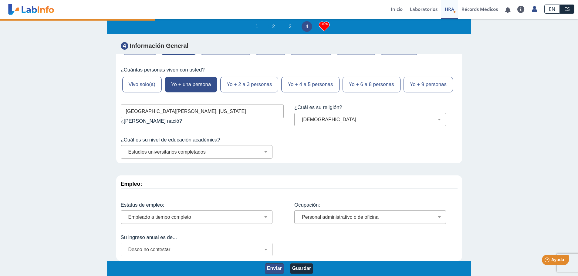
click at [279, 268] on button "Enviar" at bounding box center [274, 269] width 19 height 11
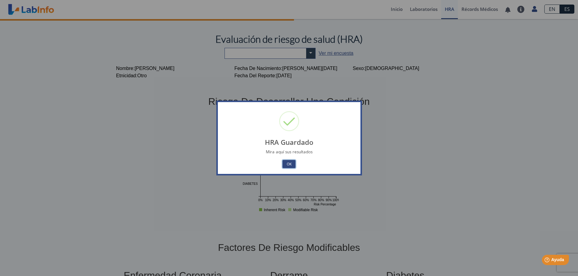
click at [291, 163] on button "OK" at bounding box center [289, 164] width 13 height 8
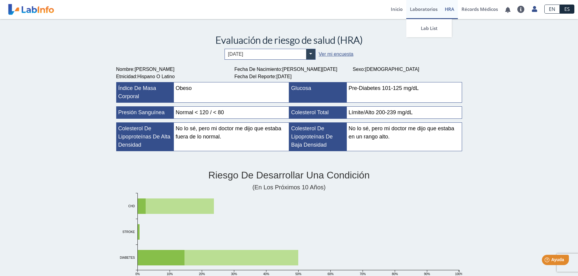
click at [426, 12] on link "Laboratorios" at bounding box center [423, 9] width 35 height 19
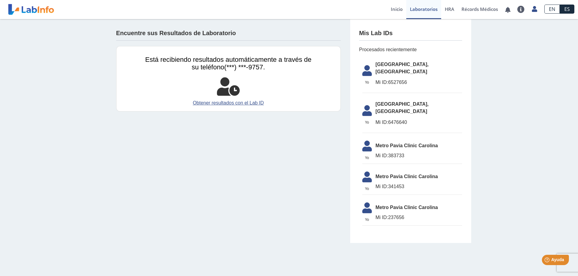
click at [403, 142] on span "Metro Pavia Clinic Carolina" at bounding box center [419, 145] width 86 height 7
click at [400, 138] on li "Yo Yo Metro [PERSON_NAME] Clinic Carolina Mi ID: 383733" at bounding box center [412, 151] width 100 height 26
click at [402, 142] on span "Metro Pavia Clinic Carolina" at bounding box center [419, 145] width 86 height 7
click at [401, 8] on link "Inicio" at bounding box center [396, 9] width 19 height 19
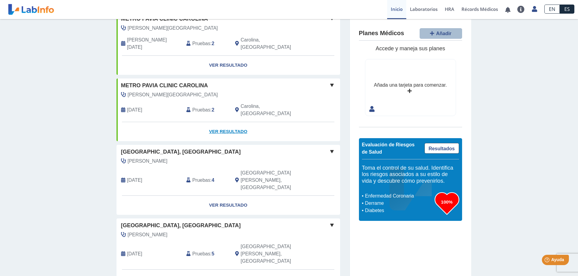
scroll to position [42, 0]
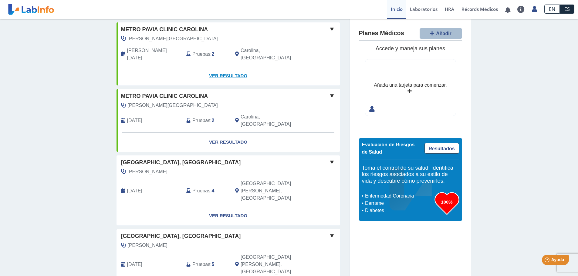
click at [222, 66] on link "Ver Resultado" at bounding box center [229, 75] width 224 height 19
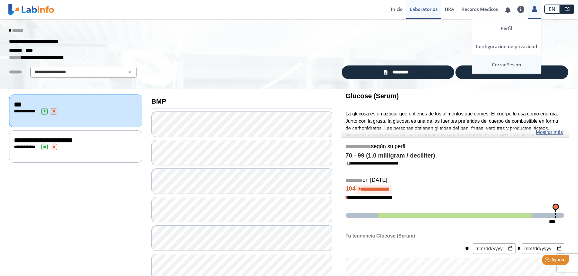
click at [493, 63] on link "Cerrar Sesión" at bounding box center [506, 65] width 69 height 18
